Goal: Information Seeking & Learning: Compare options

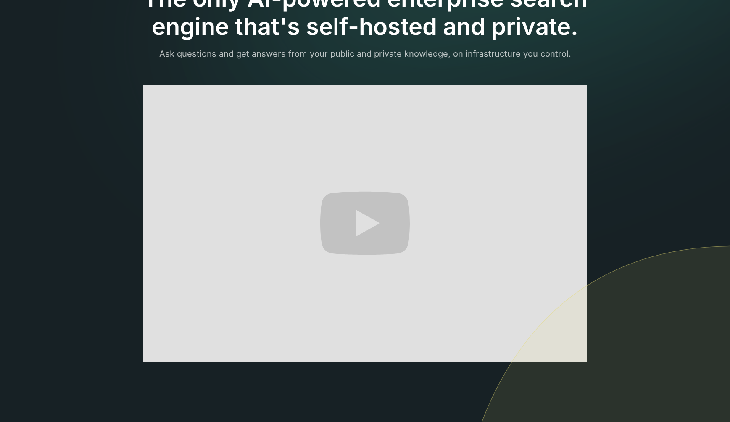
scroll to position [84, 0]
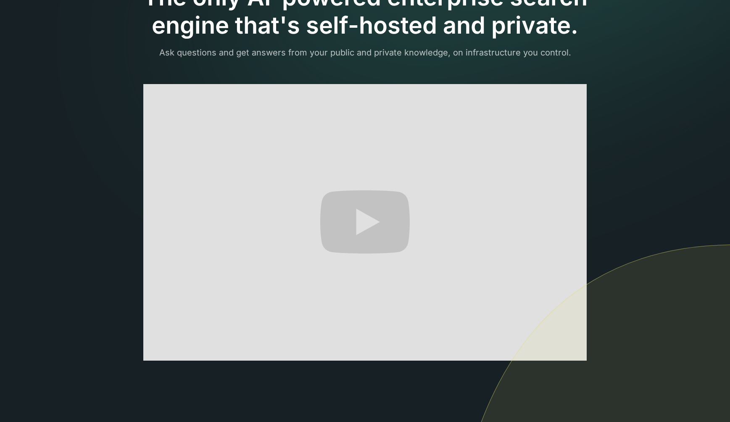
click at [94, 199] on section "The only AI-powered enterprise search engine that's self-hosted and private. As…" at bounding box center [365, 222] width 730 height 613
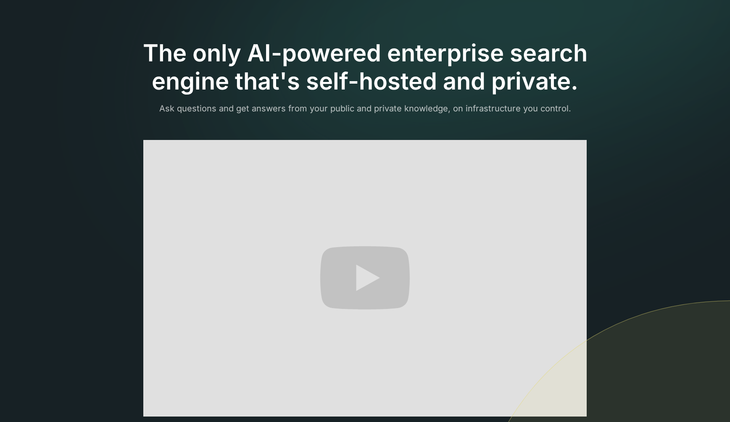
scroll to position [0, 0]
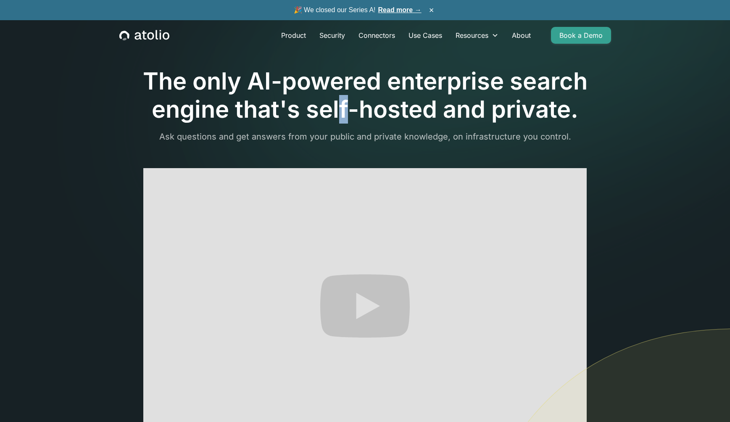
click at [344, 106] on h1 "The only AI-powered enterprise search engine that's self-hosted and private." at bounding box center [364, 95] width 491 height 56
click at [347, 117] on h1 "The only AI-powered enterprise search engine that's self-hosted and private." at bounding box center [364, 95] width 491 height 56
click at [143, 98] on h1 "The only AI-powered enterprise search engine that's self-hosted and private." at bounding box center [364, 95] width 491 height 56
click at [654, 216] on section "The only AI-powered enterprise search engine that's self-hosted and private. As…" at bounding box center [365, 306] width 730 height 613
click at [41, 311] on section "The only AI-powered enterprise search engine that's self-hosted and private. As…" at bounding box center [365, 306] width 730 height 613
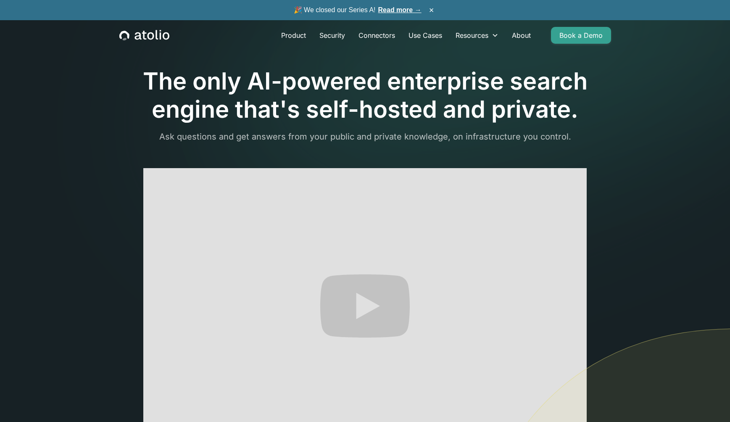
click at [56, 292] on section "The only AI-powered enterprise search engine that's self-hosted and private. As…" at bounding box center [365, 306] width 730 height 613
